Goal: Task Accomplishment & Management: Manage account settings

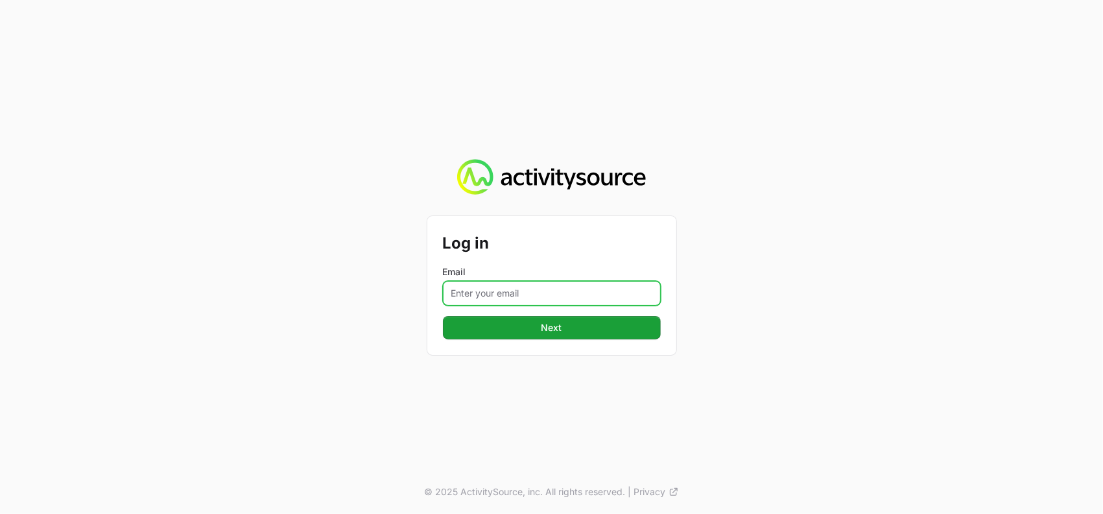
click at [510, 285] on input "Email" at bounding box center [552, 293] width 218 height 25
type input "[PERSON_NAME][EMAIL_ADDRESS][DOMAIN_NAME]"
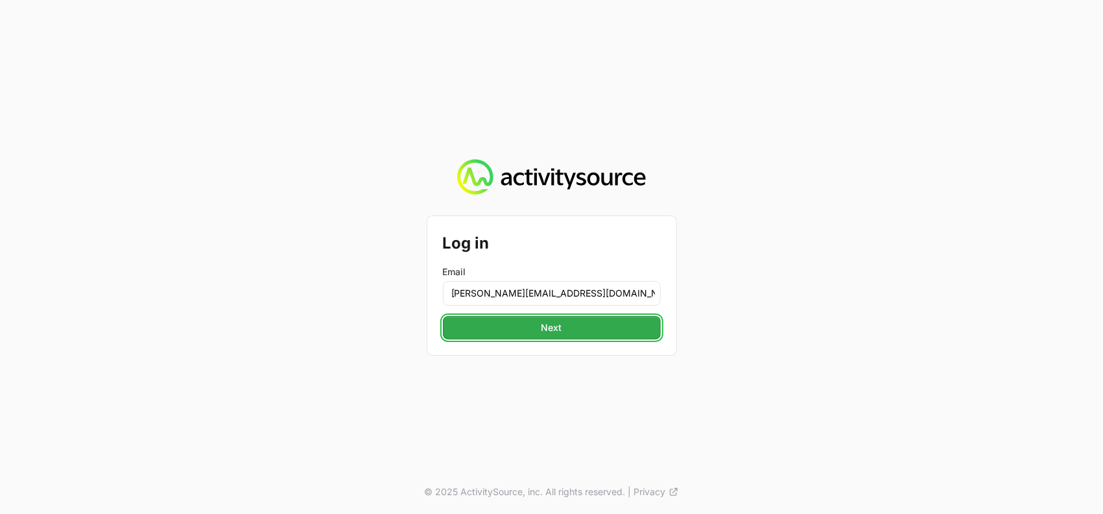
click at [532, 326] on span "Next" at bounding box center [552, 328] width 202 height 16
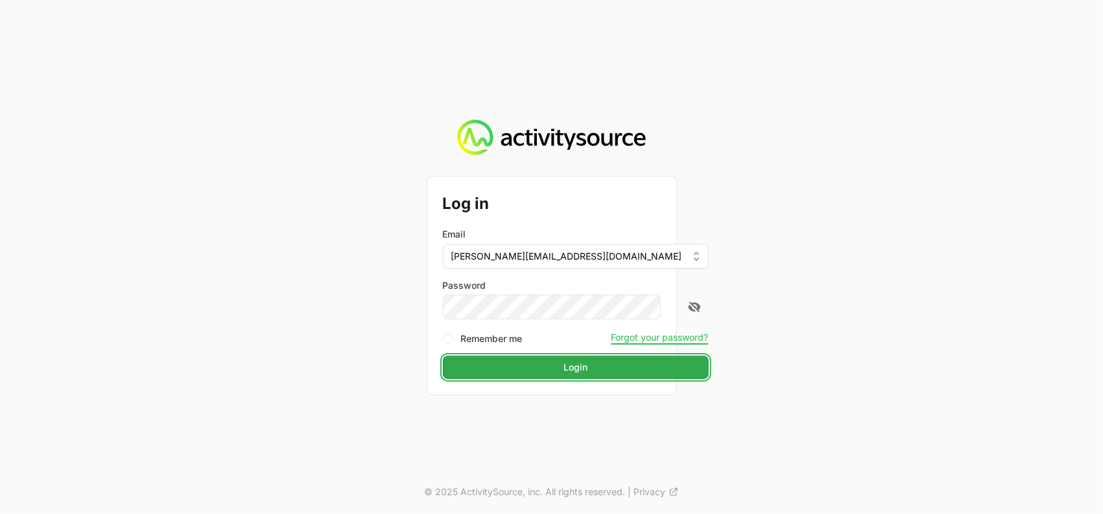
click at [547, 368] on span "Login" at bounding box center [576, 367] width 250 height 16
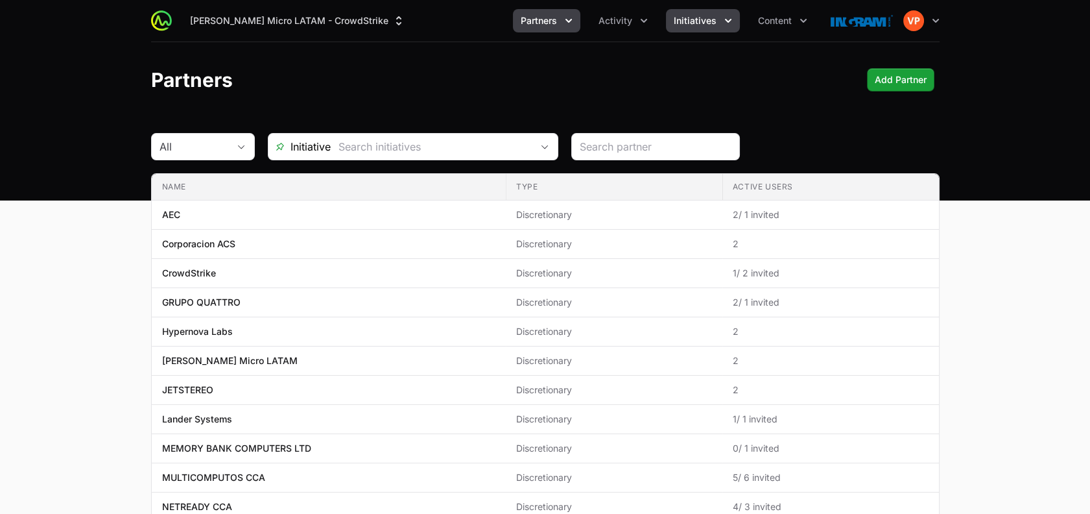
click at [715, 30] on button "Initiatives" at bounding box center [703, 20] width 74 height 23
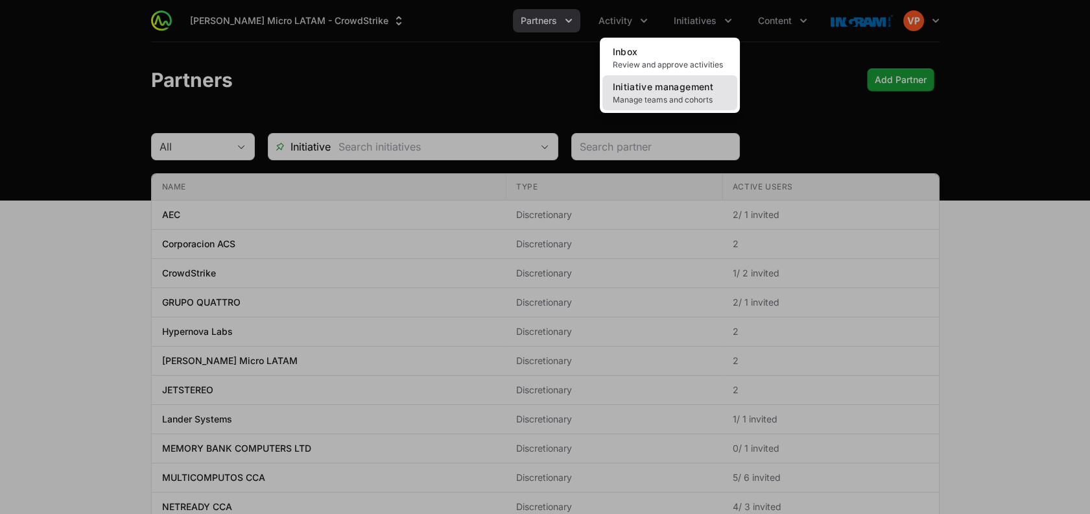
click at [673, 95] on span "Manage teams and cohorts" at bounding box center [670, 100] width 114 height 10
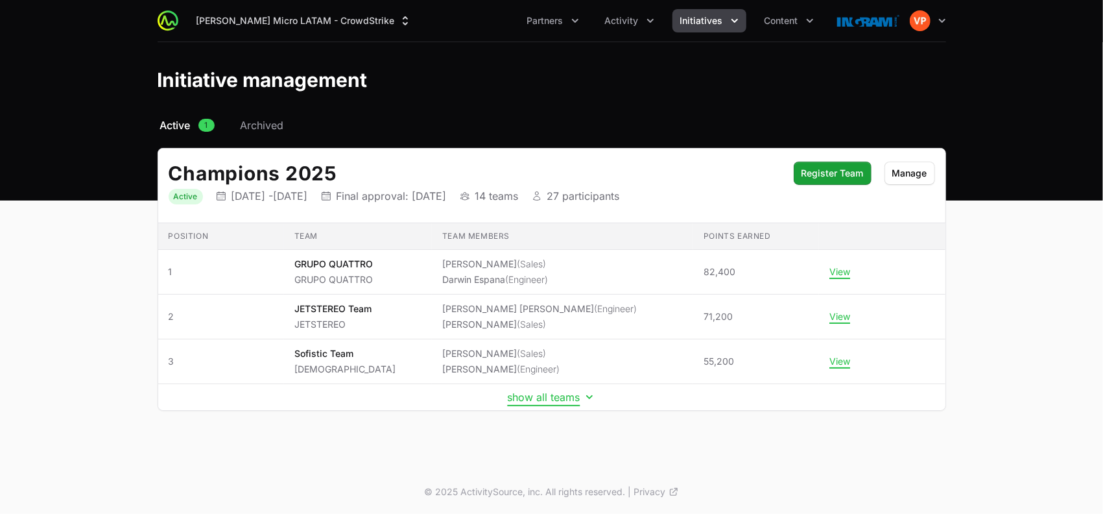
click at [519, 399] on button "show all teams" at bounding box center [552, 396] width 88 height 13
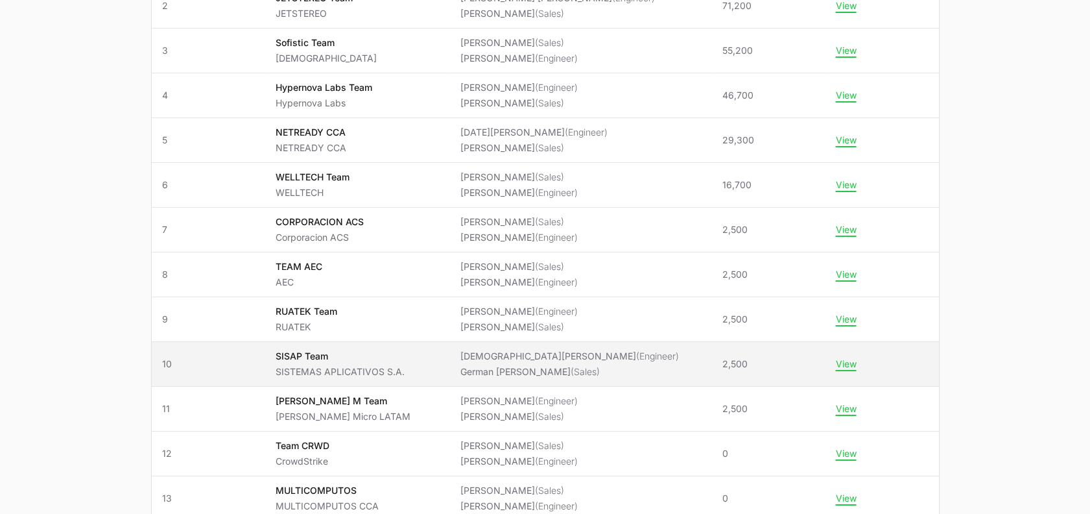
scroll to position [311, 0]
click at [404, 353] on p "SISAP Team" at bounding box center [339, 355] width 129 height 13
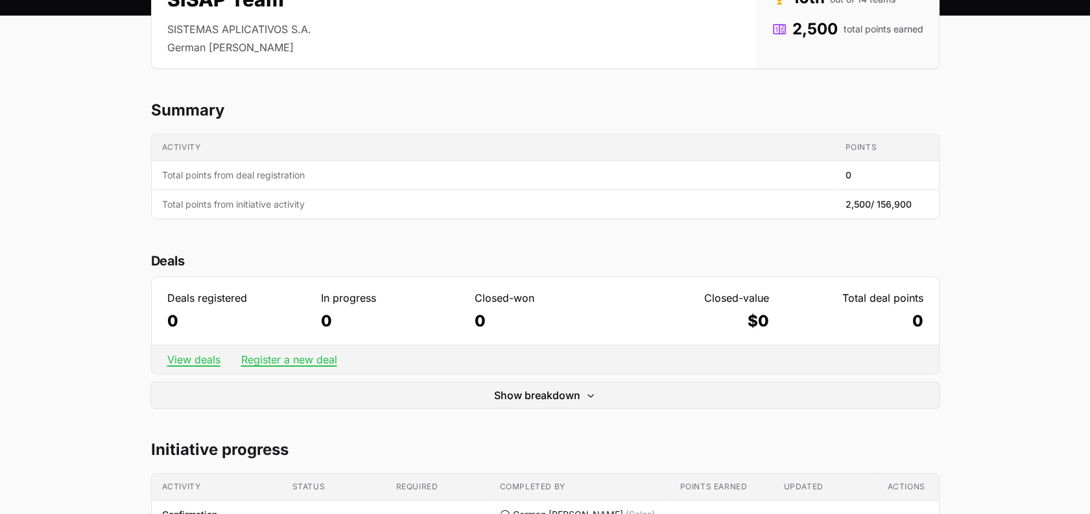
scroll to position [187, 0]
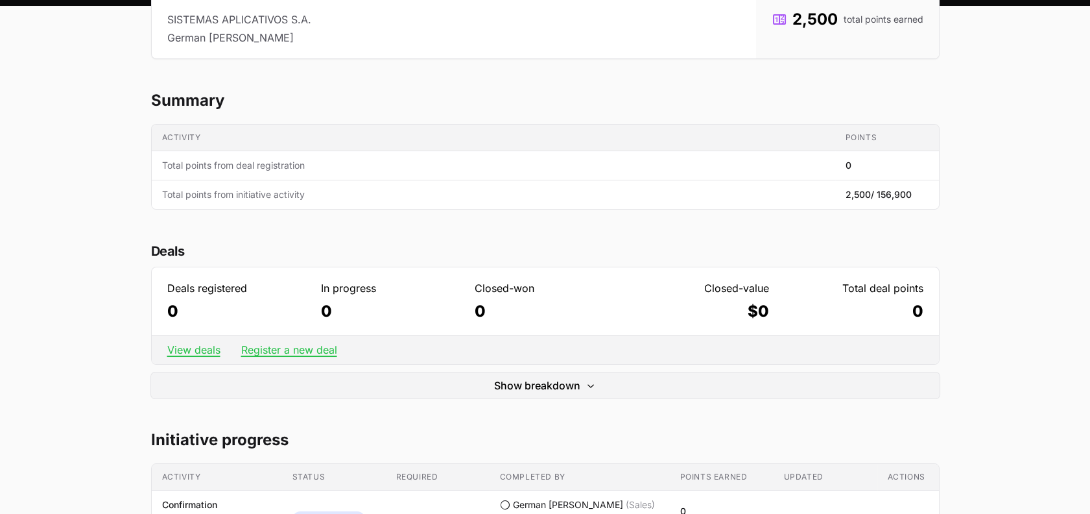
click at [407, 353] on div "View deals Register a new deal" at bounding box center [545, 349] width 787 height 29
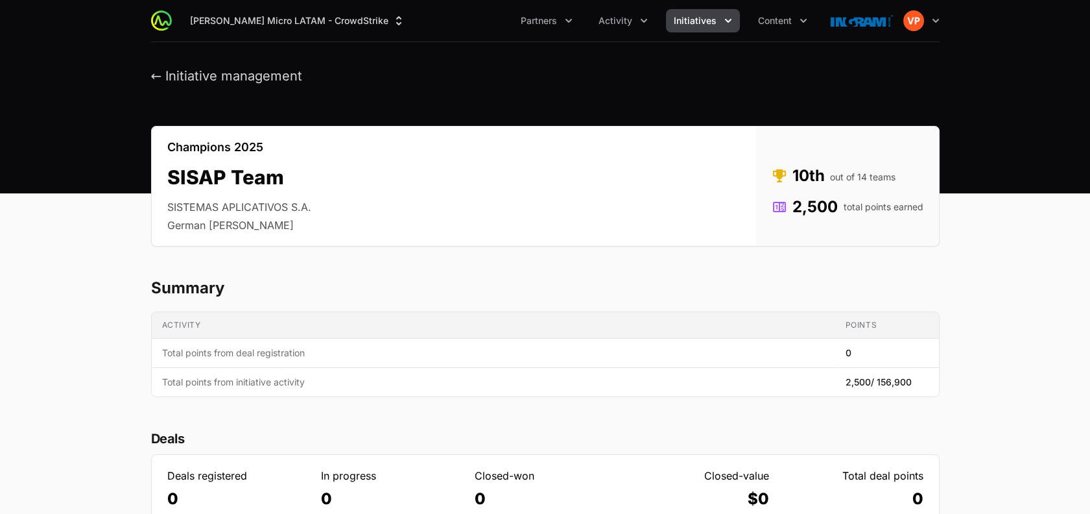
click at [704, 19] on span "Initiatives" at bounding box center [695, 20] width 43 height 13
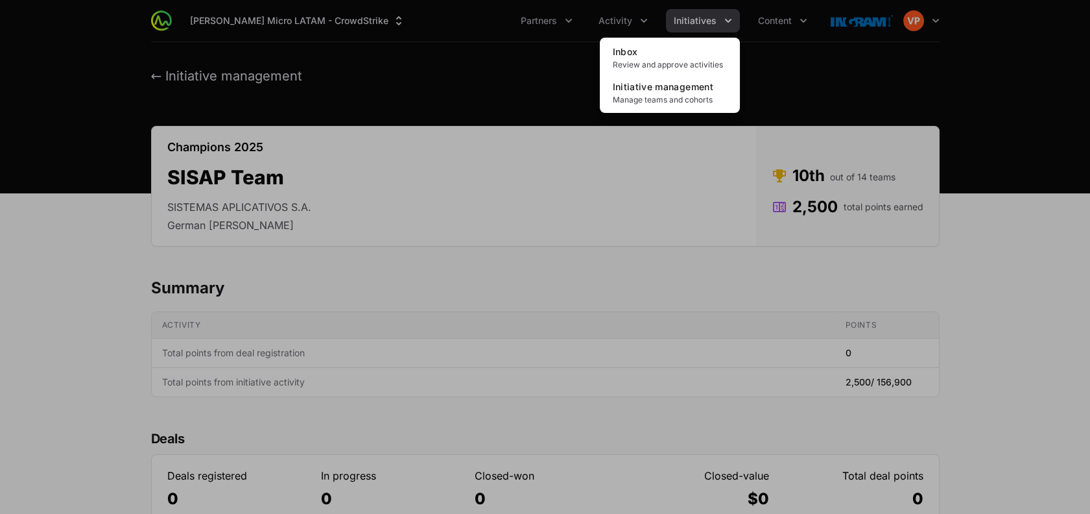
click at [541, 21] on div "Initiatives menu" at bounding box center [545, 257] width 1090 height 514
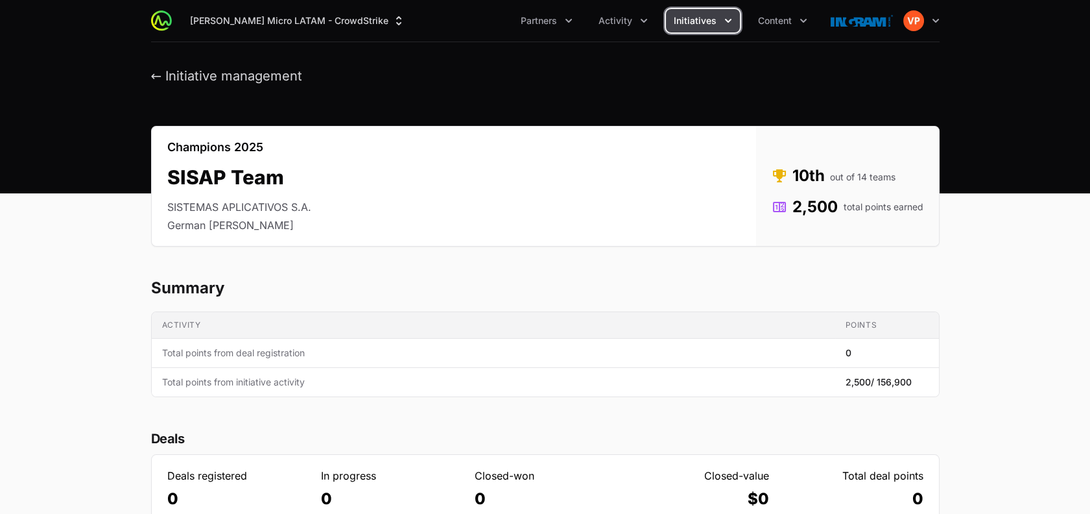
click at [541, 21] on span "Partners" at bounding box center [539, 20] width 36 height 13
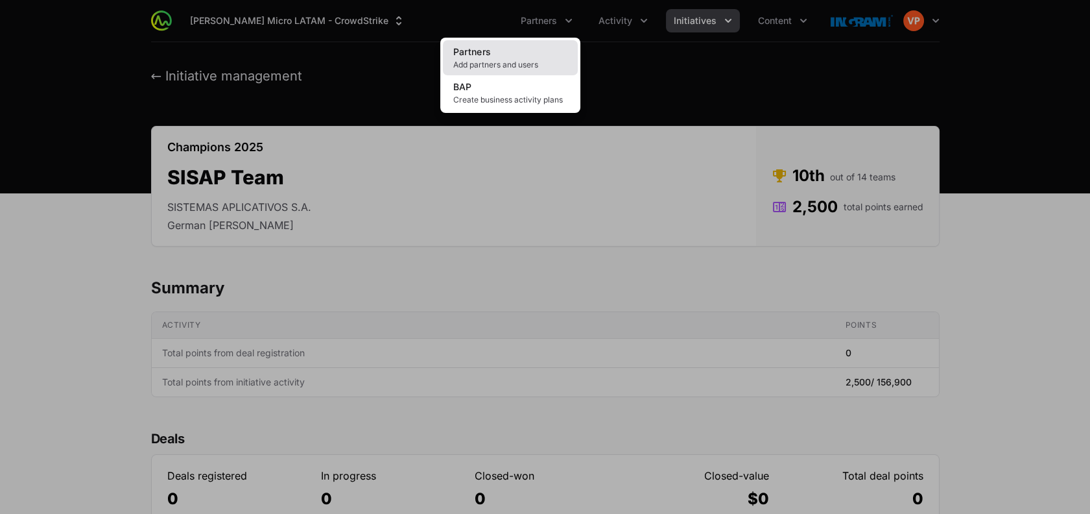
click at [489, 64] on span "Add partners and users" at bounding box center [510, 65] width 114 height 10
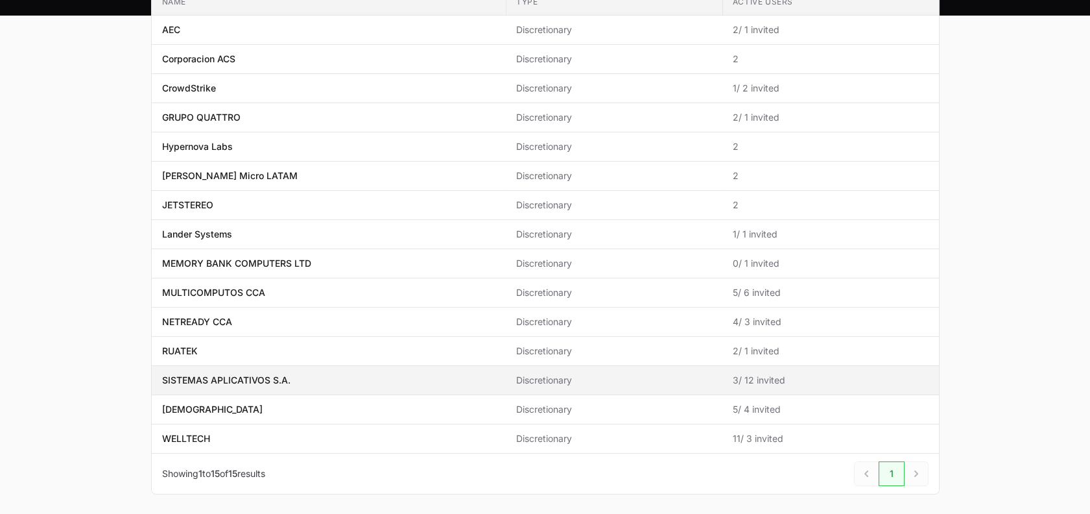
scroll to position [186, 0]
click at [361, 379] on span "SISTEMAS APLICATIVOS S.A." at bounding box center [329, 378] width 334 height 13
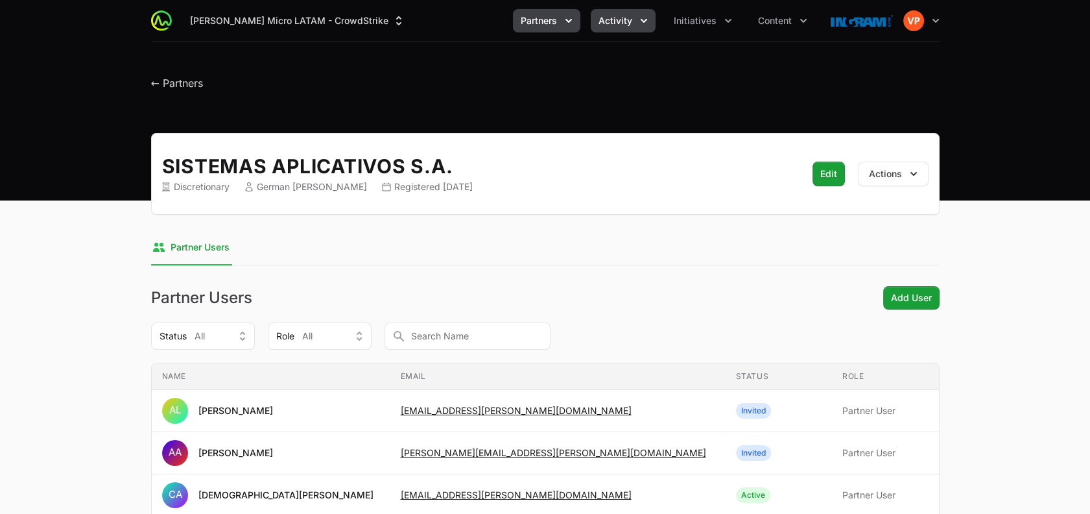
click at [630, 23] on span "Activity" at bounding box center [616, 20] width 34 height 13
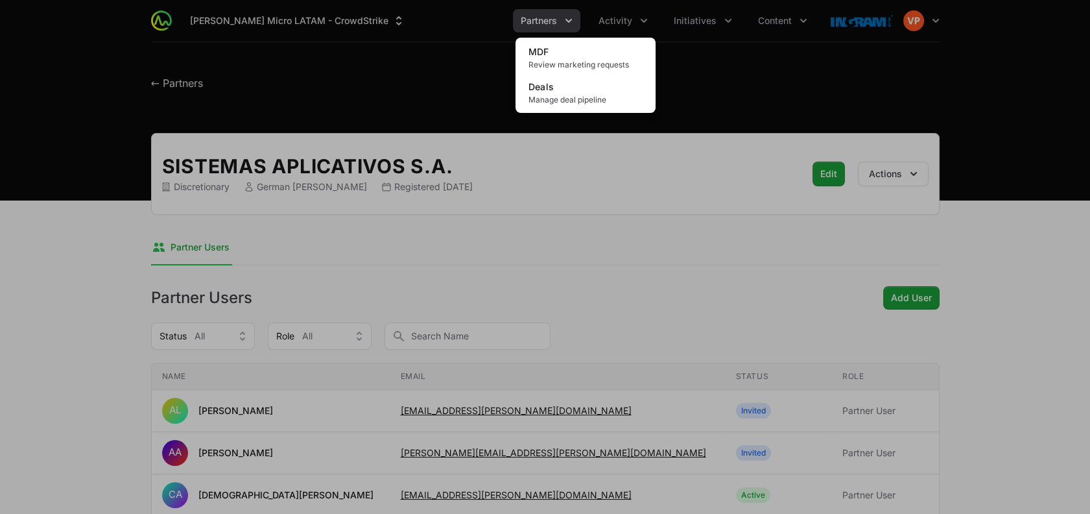
click at [761, 27] on div "Activity menu" at bounding box center [545, 257] width 1090 height 514
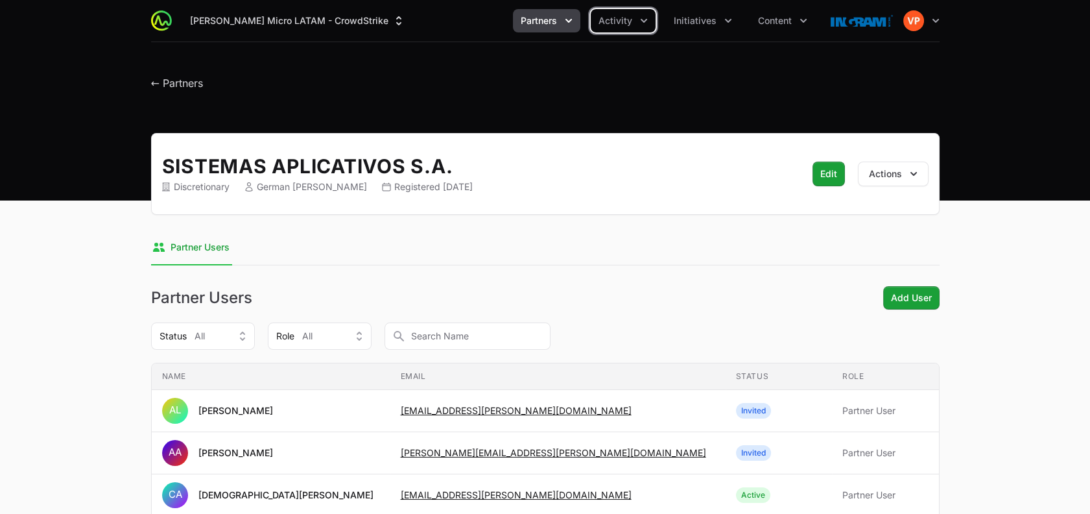
click at [761, 27] on button "Content" at bounding box center [782, 20] width 65 height 23
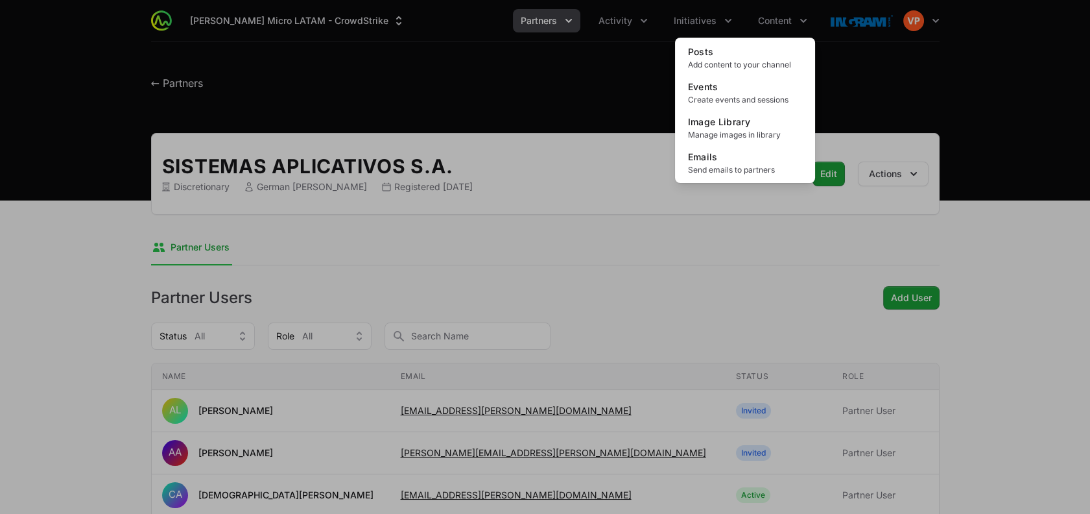
click at [716, 17] on div "Content menu" at bounding box center [545, 257] width 1090 height 514
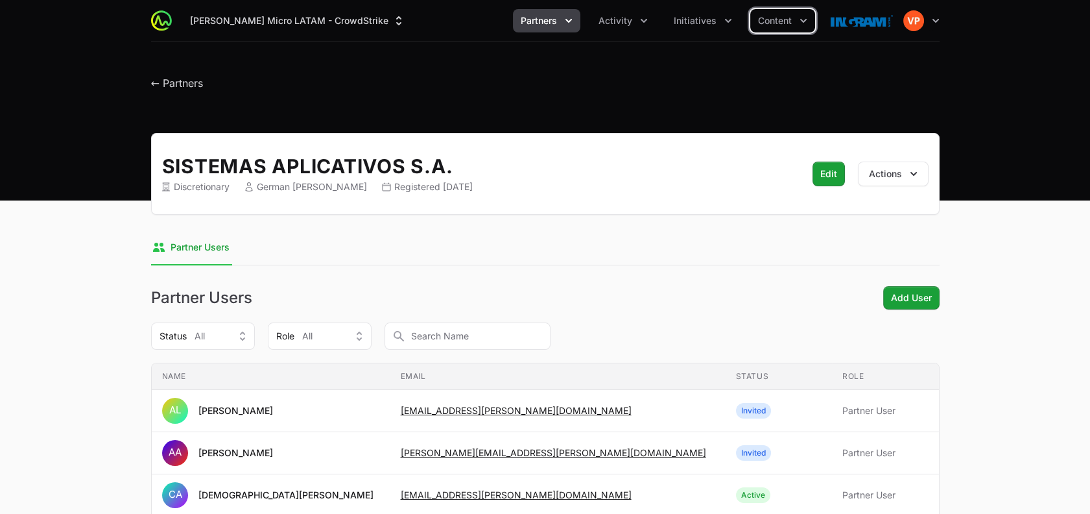
click at [716, 17] on button "Initiatives" at bounding box center [703, 20] width 74 height 23
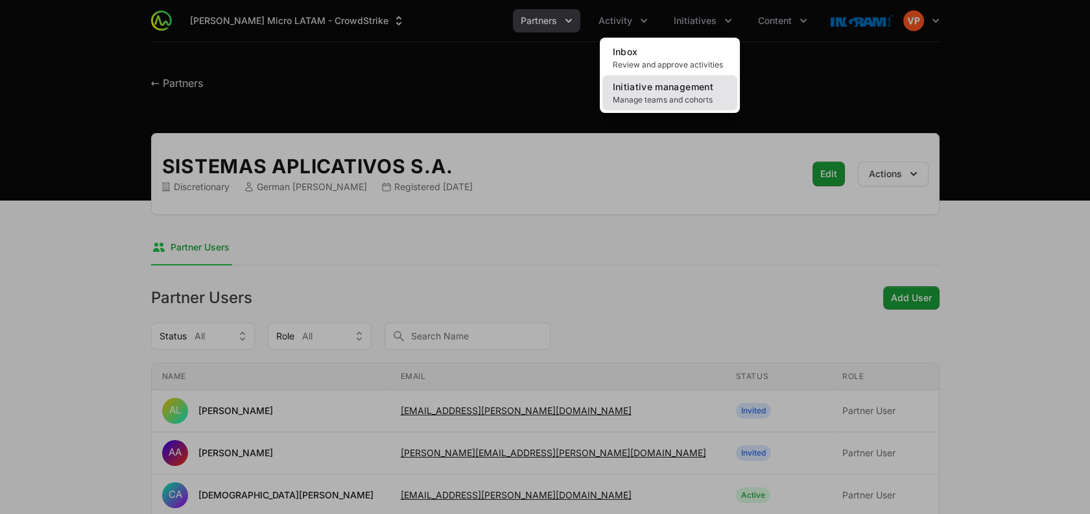
click at [664, 91] on span "Initiative management" at bounding box center [663, 86] width 101 height 11
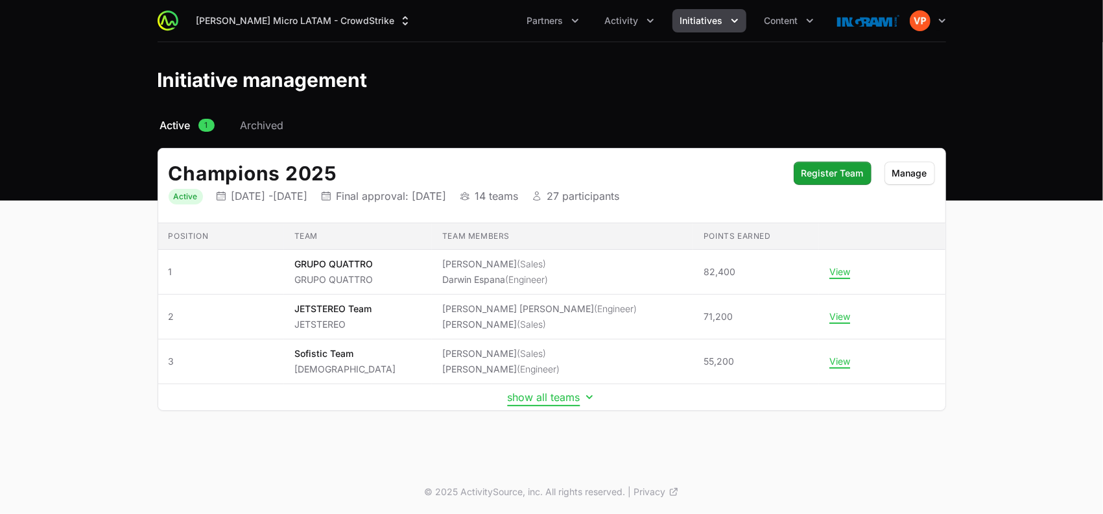
click at [525, 395] on button "show all teams" at bounding box center [552, 396] width 88 height 13
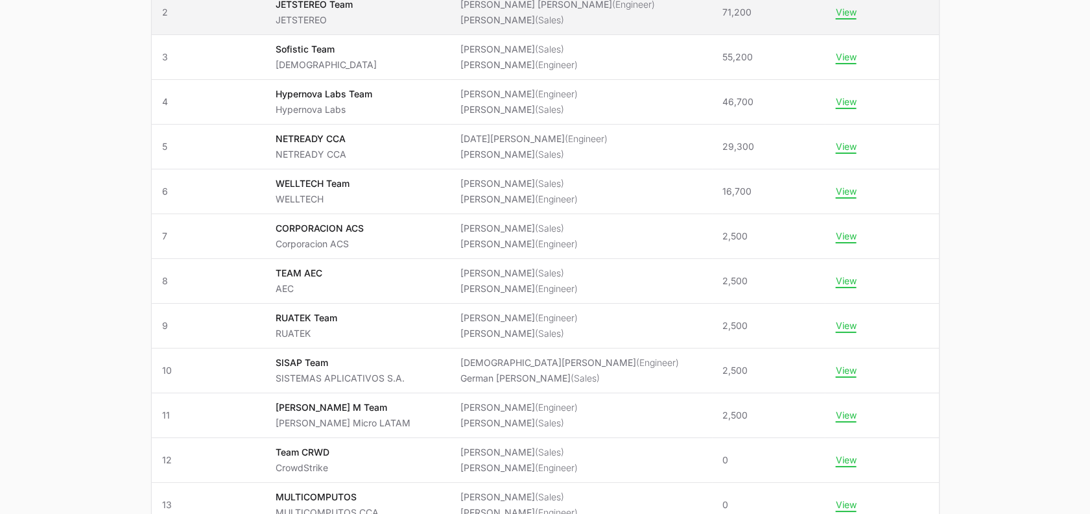
scroll to position [313, 0]
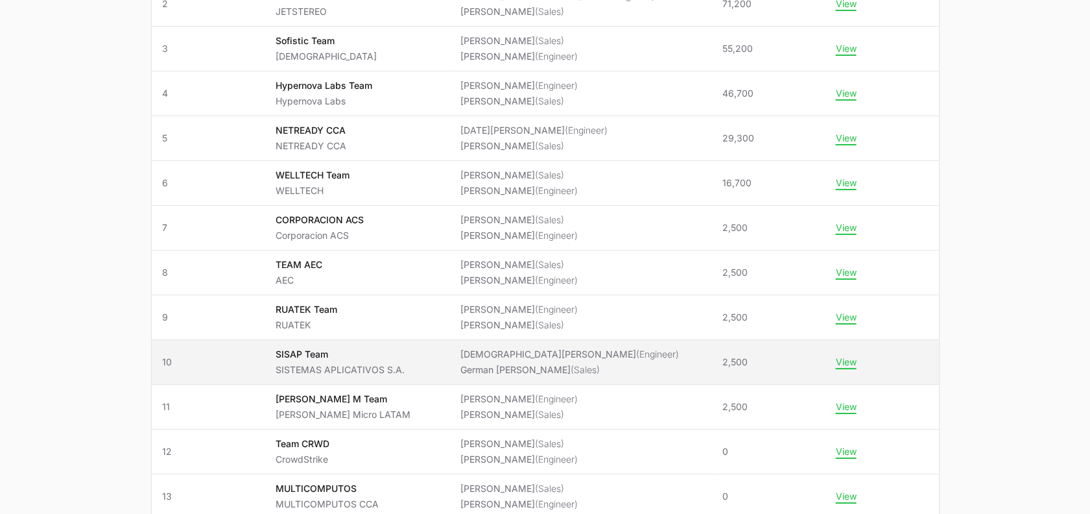
click at [437, 353] on span "SISAP Team SISTEMAS APLICATIVOS S.A." at bounding box center [357, 362] width 164 height 29
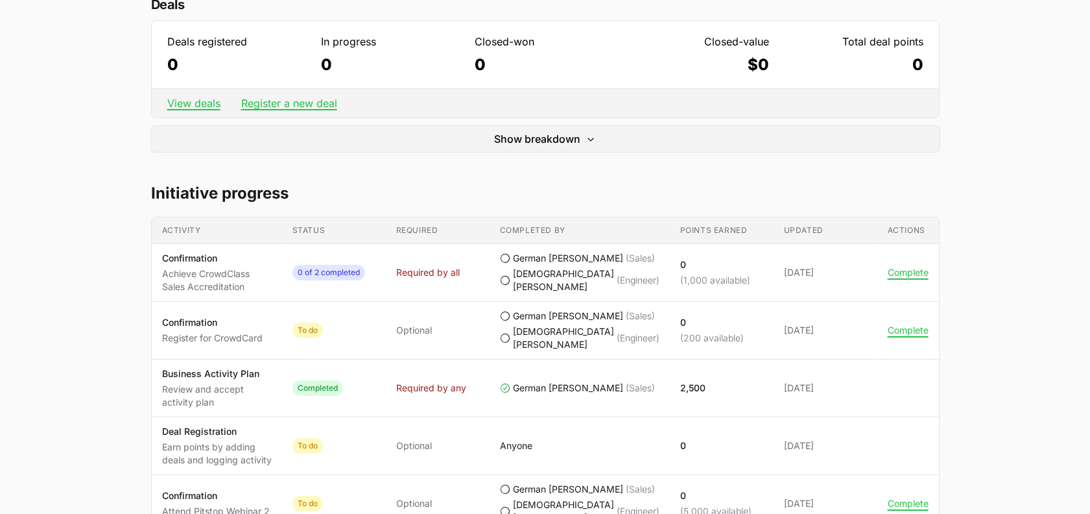
scroll to position [447, 0]
